Goal: Task Accomplishment & Management: Use online tool/utility

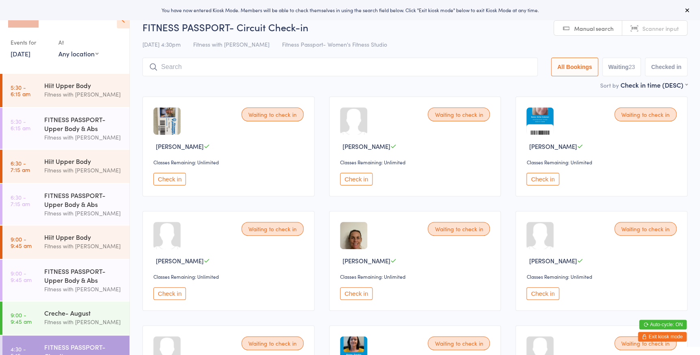
click at [84, 54] on select "Any location Women's Fitness Studio- [STREET_ADDRESS], [GEOGRAPHIC_DATA] Fitnes…" at bounding box center [78, 53] width 40 height 9
select select "0"
click at [58, 49] on select "Any location Women's Fitness Studio- [STREET_ADDRESS], [GEOGRAPHIC_DATA] Fitnes…" at bounding box center [78, 53] width 40 height 9
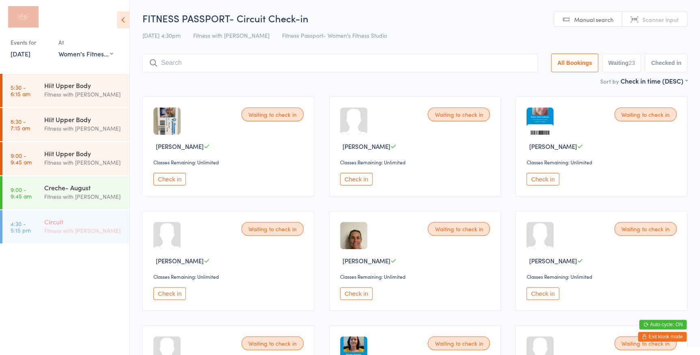
click at [97, 230] on div "Fitness with [PERSON_NAME]" at bounding box center [83, 230] width 78 height 9
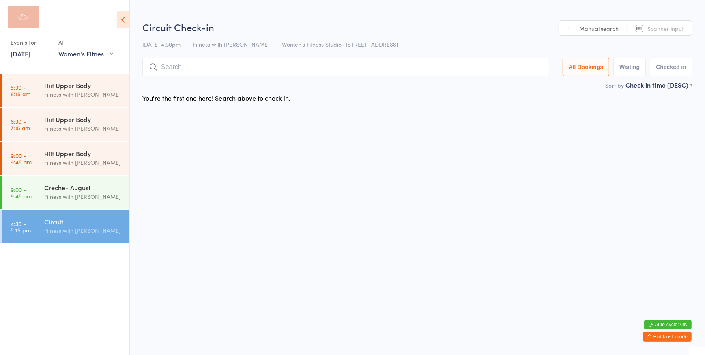
click at [654, 27] on span "Scanner input" at bounding box center [665, 28] width 37 height 8
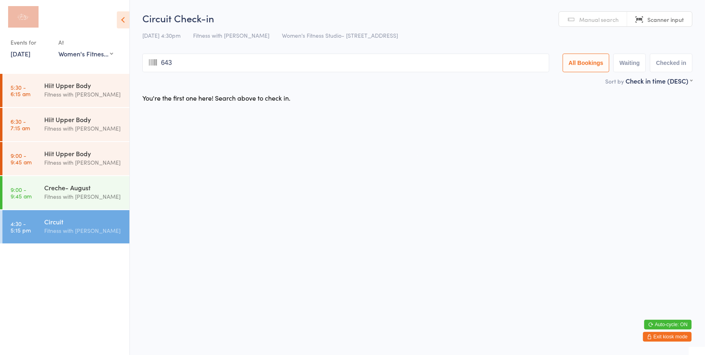
type input "6431"
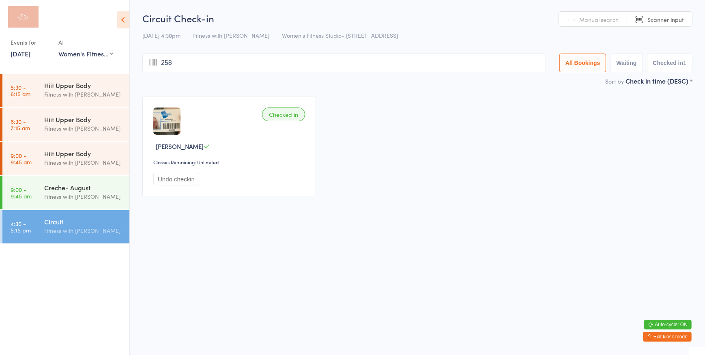
type input "2589"
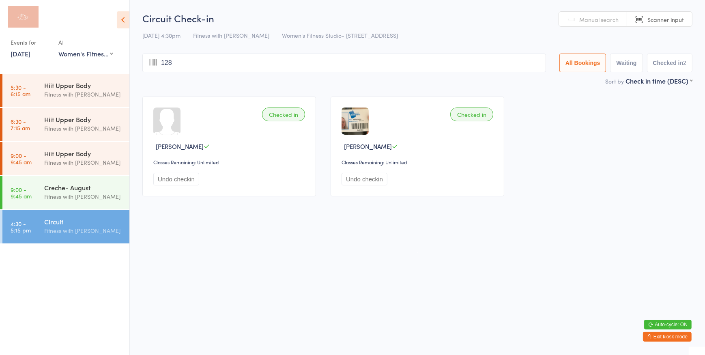
type input "1286"
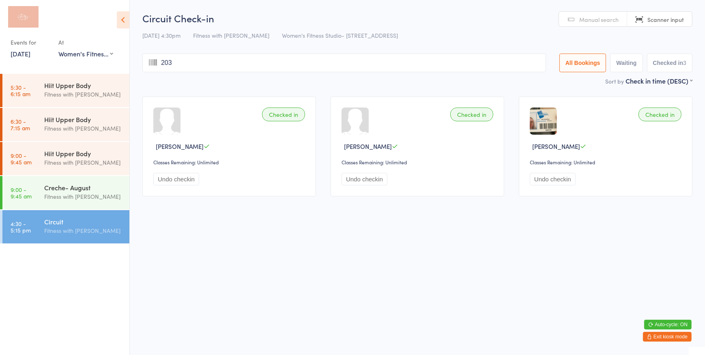
type input "2031"
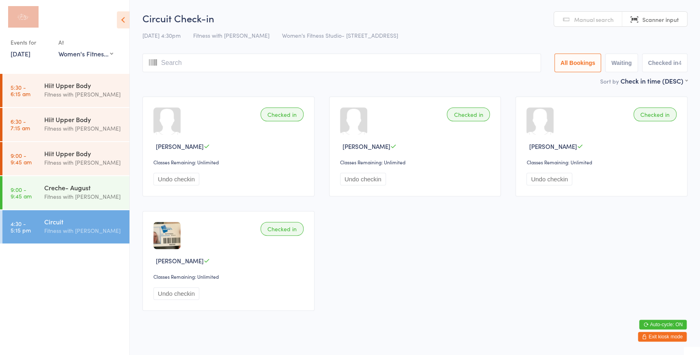
click at [572, 16] on link "Manual search" at bounding box center [588, 19] width 68 height 15
drag, startPoint x: 379, startPoint y: 26, endPoint x: 255, endPoint y: 66, distance: 130.3
click at [255, 66] on input "[PERSON_NAME]" at bounding box center [341, 63] width 398 height 19
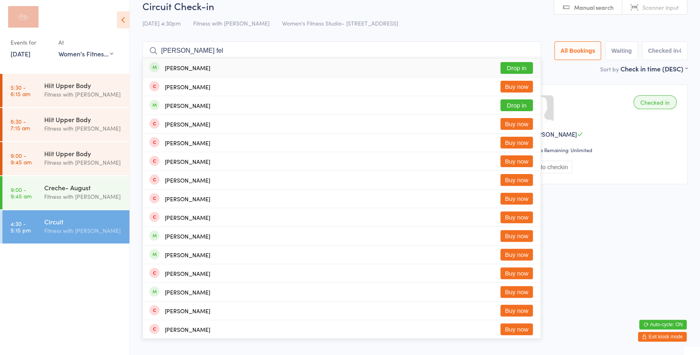
type input "[PERSON_NAME] fel"
click at [521, 69] on button "Drop in" at bounding box center [516, 68] width 32 height 12
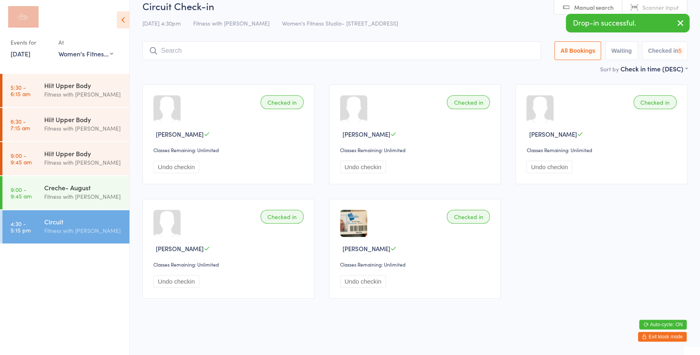
click at [678, 21] on icon "button" at bounding box center [680, 23] width 10 height 10
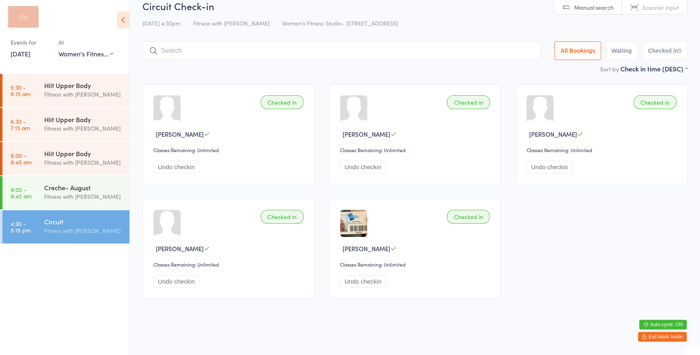
click at [674, 10] on span "Scanner input" at bounding box center [660, 7] width 37 height 8
click at [625, 48] on button "Waiting" at bounding box center [621, 50] width 32 height 19
select select "0"
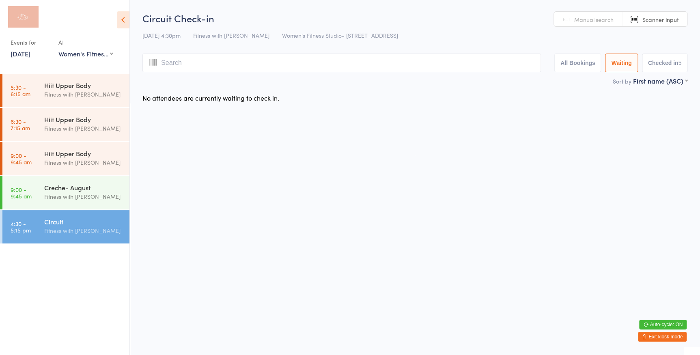
scroll to position [0, 0]
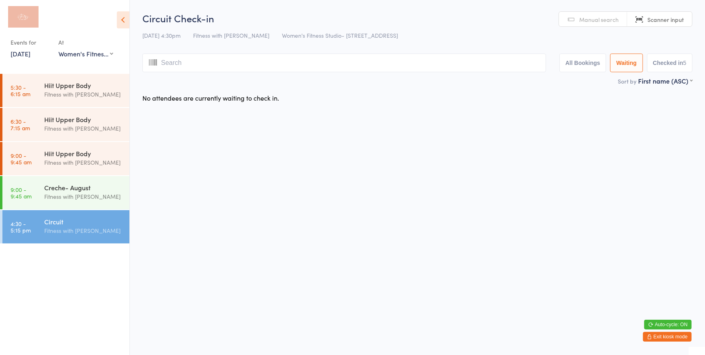
click at [583, 66] on button "All Bookings" at bounding box center [582, 63] width 47 height 19
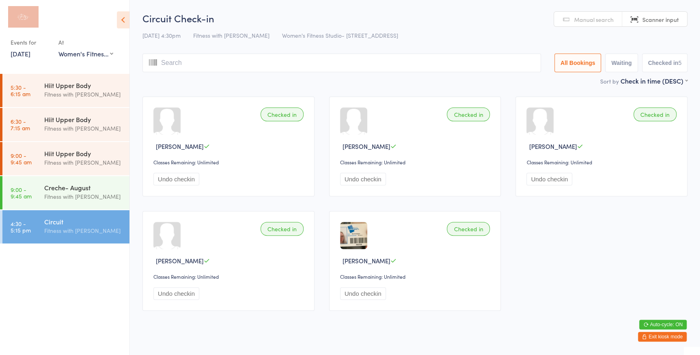
click at [658, 65] on button "Checked in 5" at bounding box center [665, 63] width 46 height 19
click at [561, 64] on button "All Bookings" at bounding box center [577, 63] width 47 height 19
click at [468, 62] on input "search" at bounding box center [341, 63] width 398 height 19
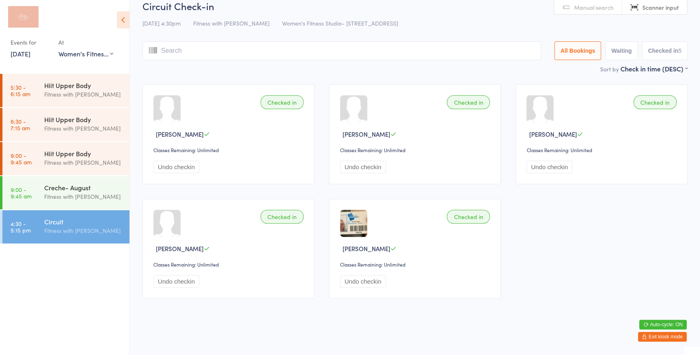
click at [666, 54] on button "Checked in 5" at bounding box center [665, 50] width 46 height 19
click at [611, 45] on button "Waiting" at bounding box center [621, 50] width 32 height 19
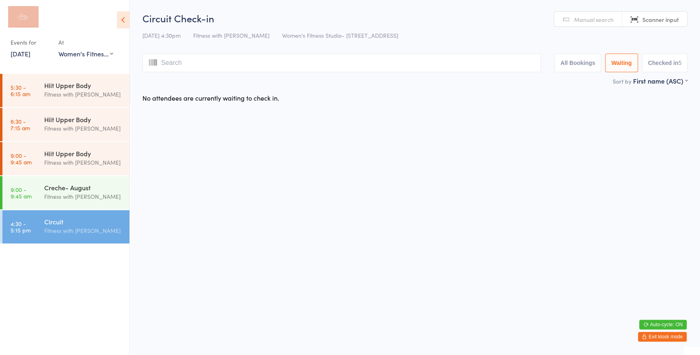
scroll to position [0, 0]
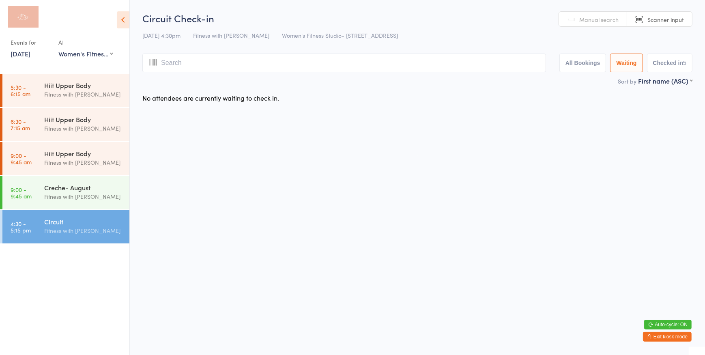
click at [589, 59] on button "All Bookings" at bounding box center [582, 63] width 47 height 19
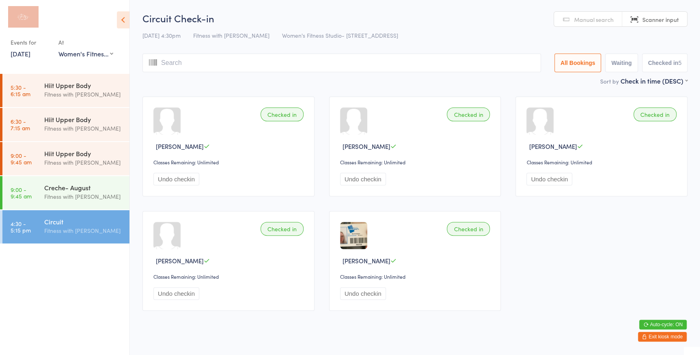
click at [503, 64] on input "search" at bounding box center [341, 63] width 398 height 19
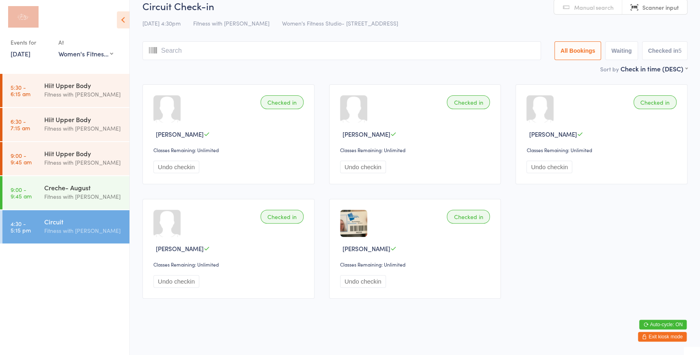
click at [657, 48] on button "Checked in 5" at bounding box center [665, 50] width 46 height 19
click at [378, 53] on input "search" at bounding box center [341, 50] width 398 height 19
